Goal: Information Seeking & Learning: Learn about a topic

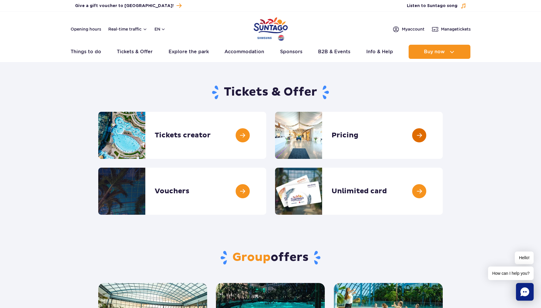
click at [443, 133] on link at bounding box center [443, 135] width 0 height 47
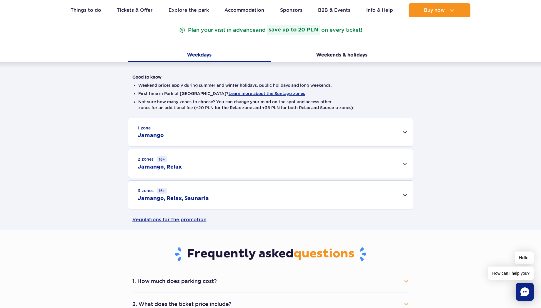
click at [401, 132] on div "1 zone Jamango" at bounding box center [270, 132] width 285 height 28
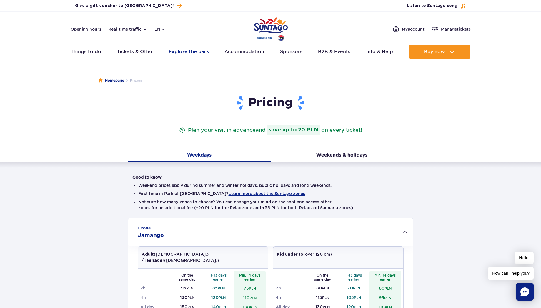
click at [188, 55] on link "Explore the park" at bounding box center [189, 52] width 40 height 14
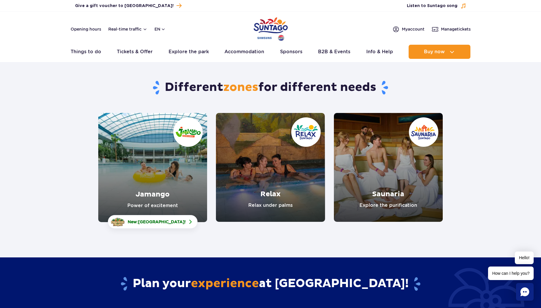
click at [156, 180] on link "Jamango" at bounding box center [152, 167] width 109 height 109
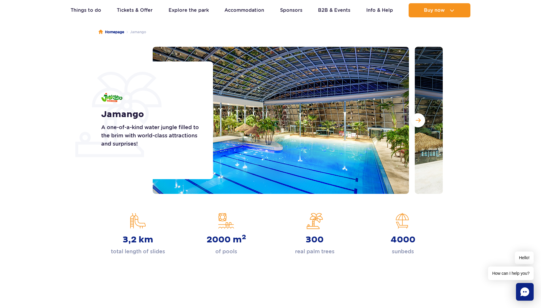
scroll to position [52, 0]
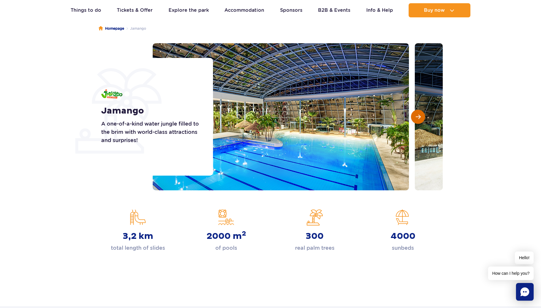
click at [417, 119] on span "Next slide" at bounding box center [418, 116] width 5 height 5
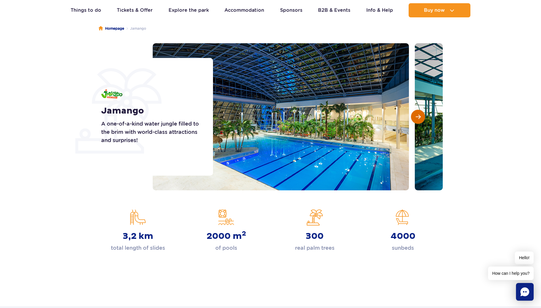
click at [417, 119] on span "Next slide" at bounding box center [418, 116] width 5 height 5
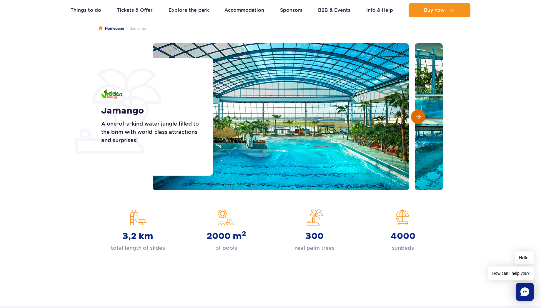
click at [417, 119] on span "Next slide" at bounding box center [418, 116] width 5 height 5
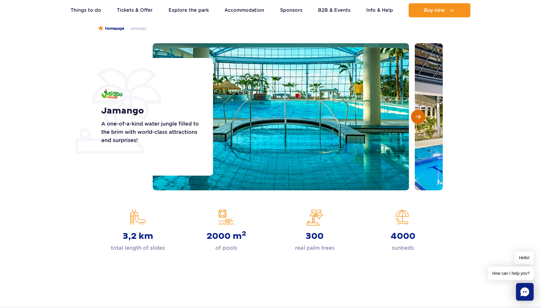
click at [417, 119] on span "Next slide" at bounding box center [418, 116] width 5 height 5
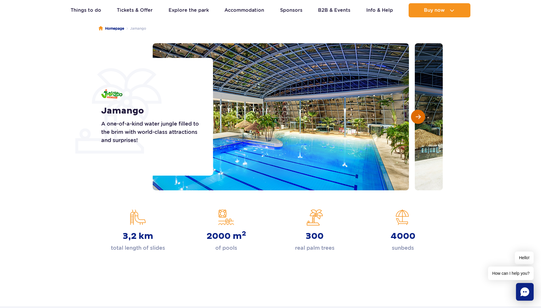
click at [417, 119] on span "Next slide" at bounding box center [418, 116] width 5 height 5
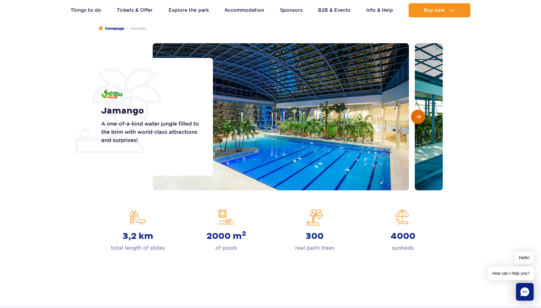
click at [417, 119] on span "Next slide" at bounding box center [418, 116] width 5 height 5
